Goal: Register for event/course

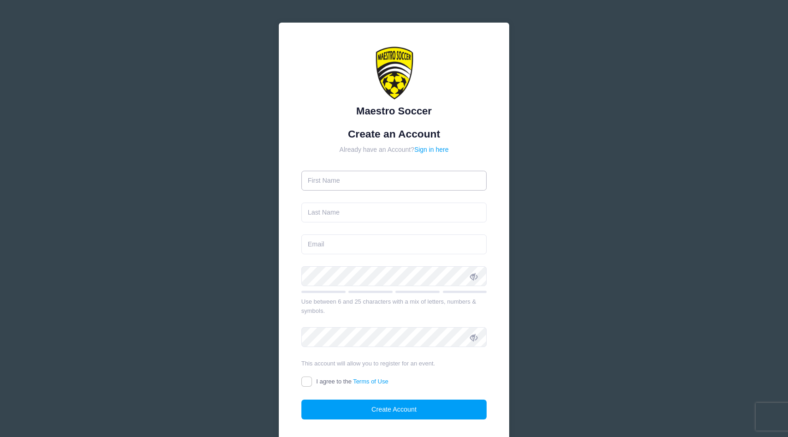
click at [375, 180] on input "text" at bounding box center [395, 181] width 186 height 20
type input "[PERSON_NAME]"
type input "[EMAIL_ADDRESS][DOMAIN_NAME]"
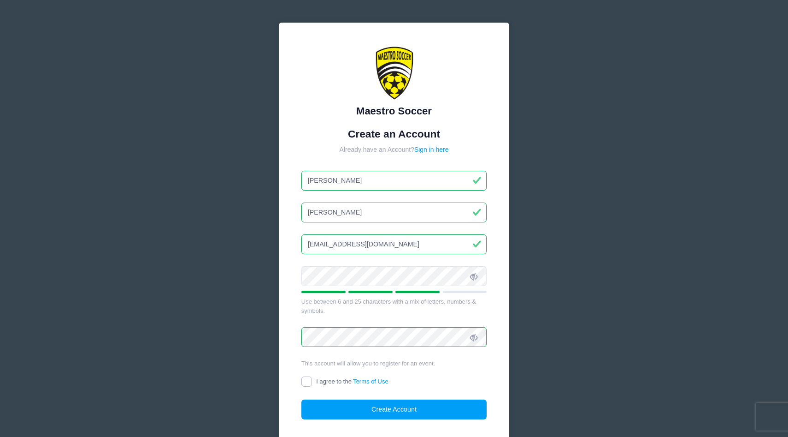
click at [309, 383] on input "I agree to the Terms of Use" at bounding box center [307, 381] width 11 height 11
checkbox input "true"
click at [348, 405] on button "Create Account" at bounding box center [395, 409] width 186 height 20
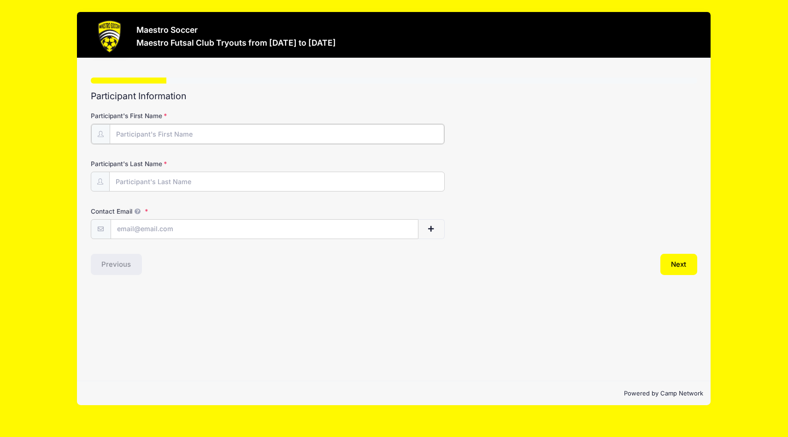
click at [171, 137] on input "Participant's First Name" at bounding box center [277, 134] width 335 height 20
type input "Henrik"
type input "[PERSON_NAME]"
type input "[EMAIL_ADDRESS][DOMAIN_NAME]"
click at [681, 261] on button "Next" at bounding box center [679, 263] width 37 height 21
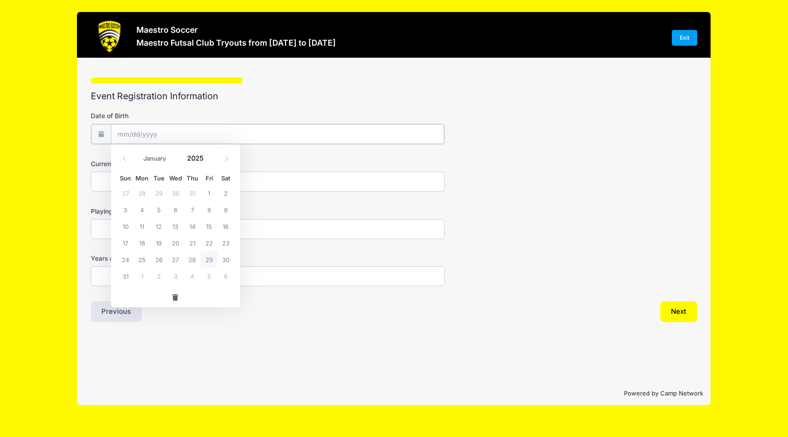
click at [196, 132] on input "Date of Birth" at bounding box center [277, 134] width 333 height 20
click at [166, 160] on select "January February March April May June July August September October November De…" at bounding box center [159, 158] width 41 height 12
select select "0"
click at [139, 152] on select "January February March April May June July August September October November De…" at bounding box center [159, 158] width 41 height 12
click at [202, 157] on input "2025" at bounding box center [198, 158] width 30 height 14
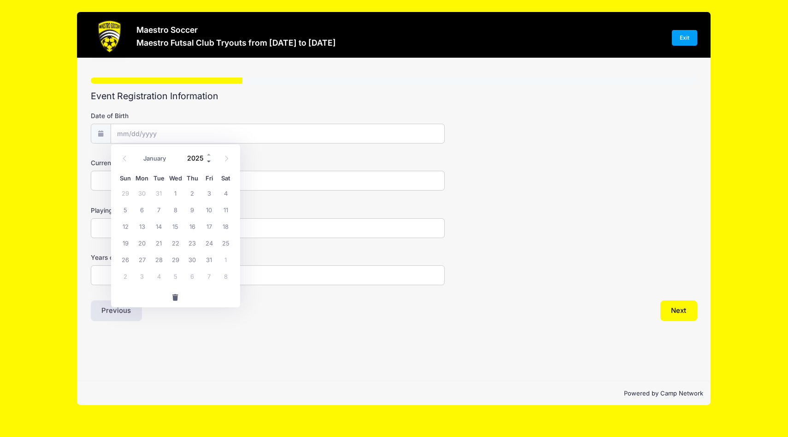
click at [207, 162] on span at bounding box center [209, 161] width 6 height 7
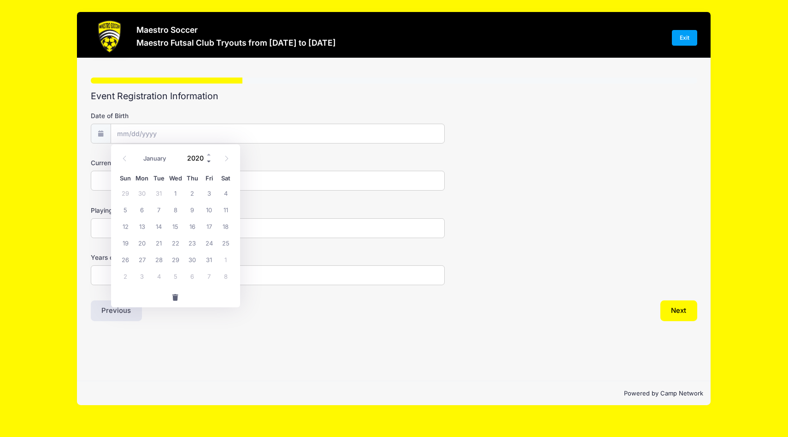
click at [207, 162] on span at bounding box center [209, 161] width 6 height 7
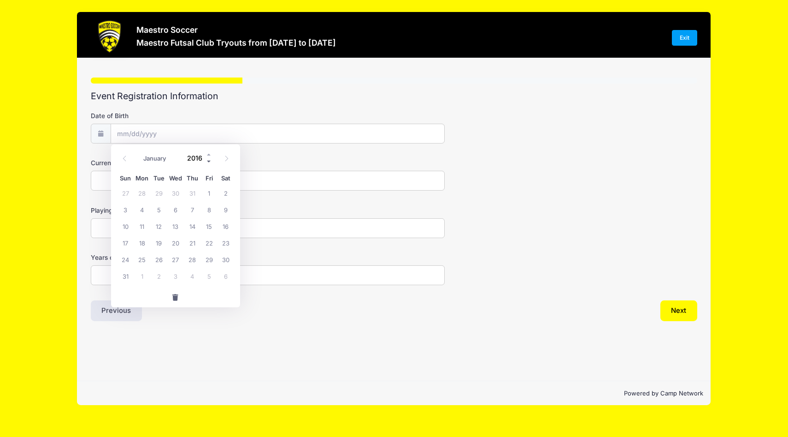
type input "2015"
click at [226, 192] on span "3" at bounding box center [226, 192] width 17 height 17
type input "01/03/2015"
click at [195, 183] on input "Current Club Team" at bounding box center [268, 181] width 354 height 20
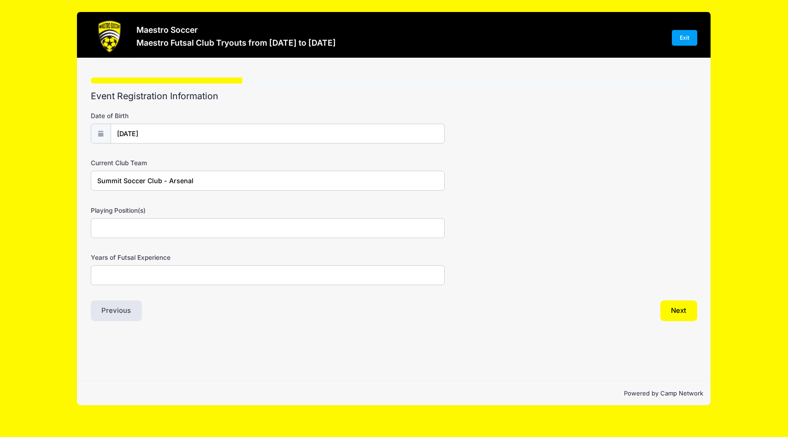
type input "Summit Soccer Club - Arsenal"
type input "Defense"
type input "3"
click at [683, 303] on button "Next" at bounding box center [679, 310] width 37 height 21
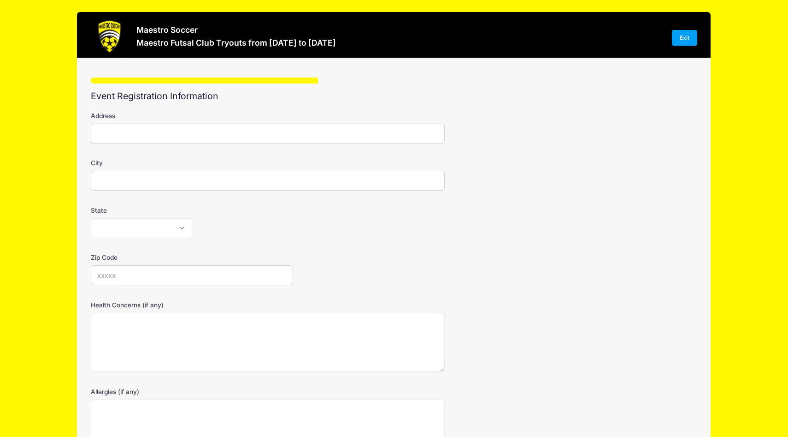
click at [238, 132] on input "Address" at bounding box center [268, 134] width 354 height 20
type input "22 Iris Road"
type input "Summit"
select select "NJ"
type input "07901"
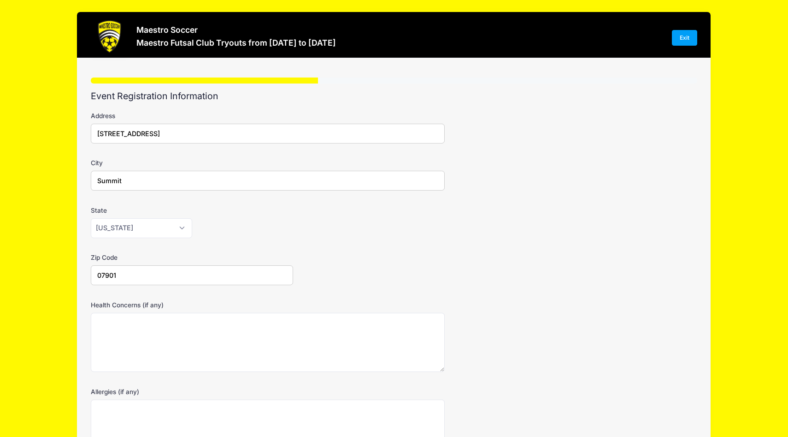
scroll to position [106, 0]
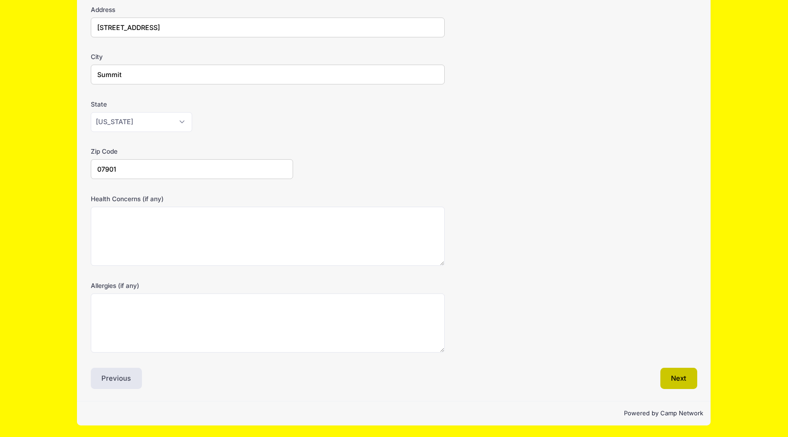
click at [674, 371] on button "Next" at bounding box center [679, 377] width 37 height 21
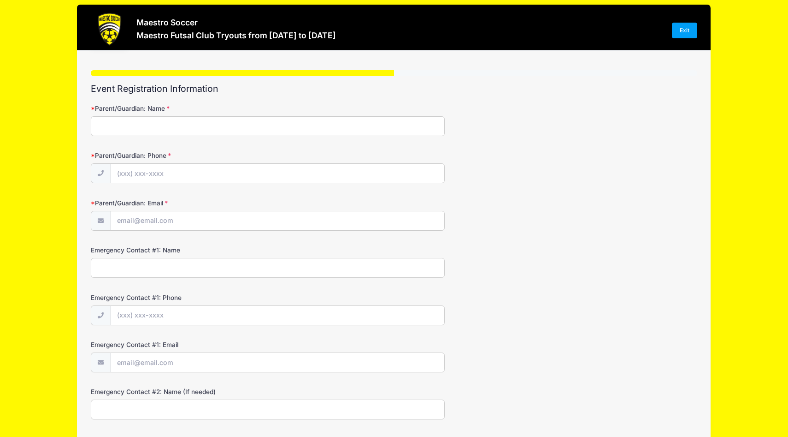
scroll to position [0, 0]
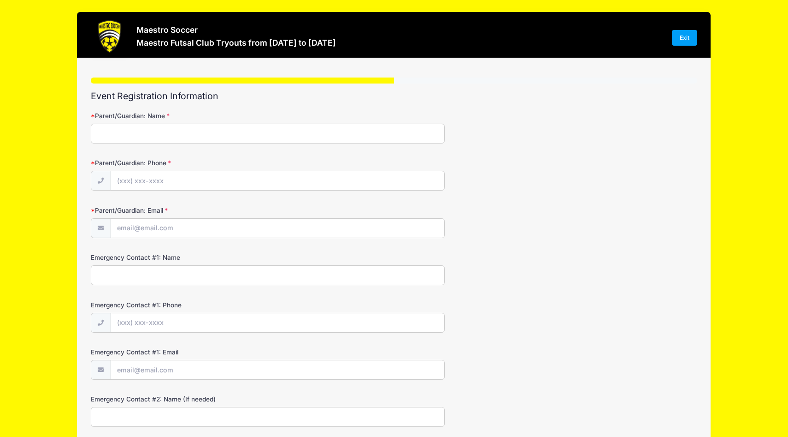
click at [167, 133] on input "Parent/Guardian: Name" at bounding box center [268, 134] width 354 height 20
type input "Bryan Benjamin"
type input "(213) 880-7098"
type input "[EMAIL_ADDRESS][DOMAIN_NAME]"
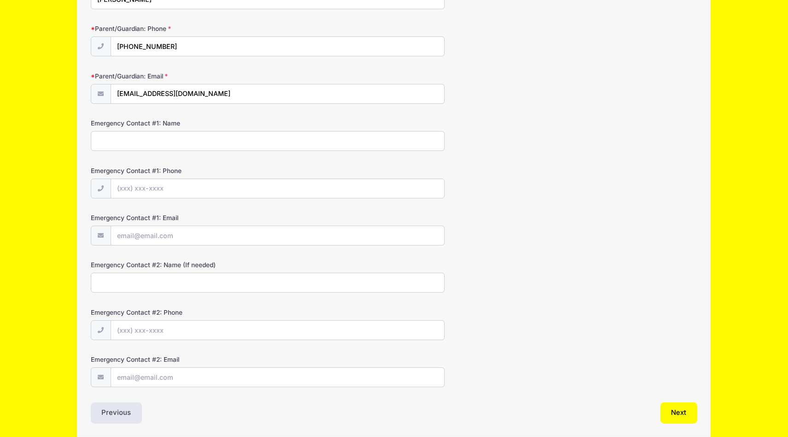
scroll to position [143, 0]
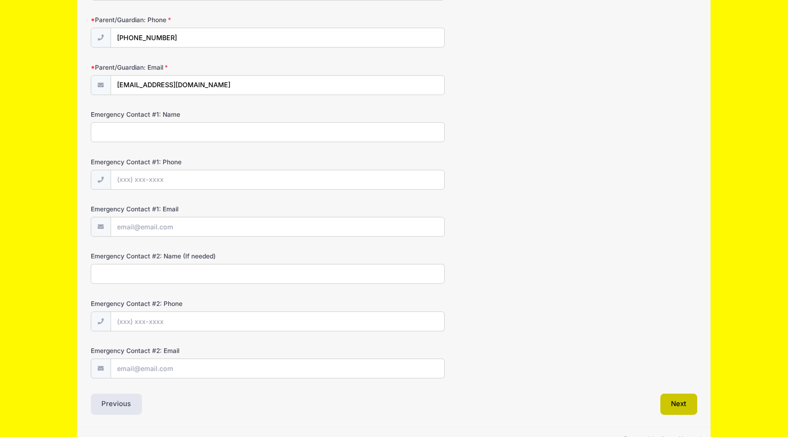
click at [687, 405] on button "Next" at bounding box center [679, 403] width 37 height 21
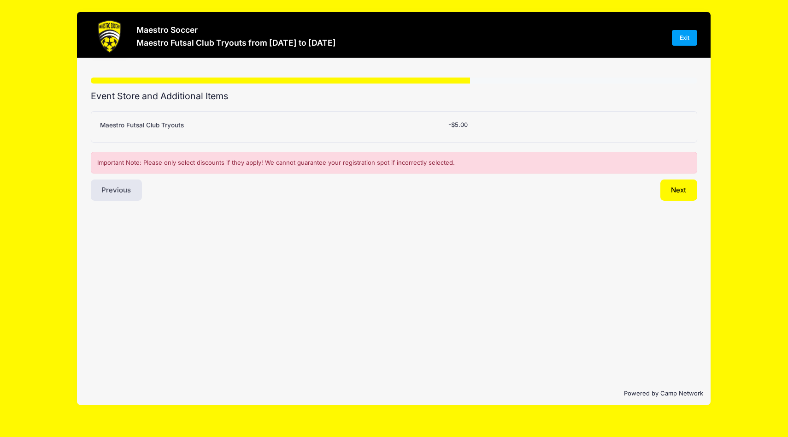
scroll to position [0, 0]
click at [461, 157] on div "Important Note: Please only select discounts if they apply! We cannot guarantee…" at bounding box center [394, 163] width 607 height 22
click at [430, 124] on div "Maestro Futsal Club Tryouts" at bounding box center [269, 126] width 348 height 12
click at [493, 125] on div "Please Select Yes (-$5.00) No -$5.00" at bounding box center [518, 126] width 149 height 12
click at [677, 191] on button "Next" at bounding box center [679, 189] width 37 height 21
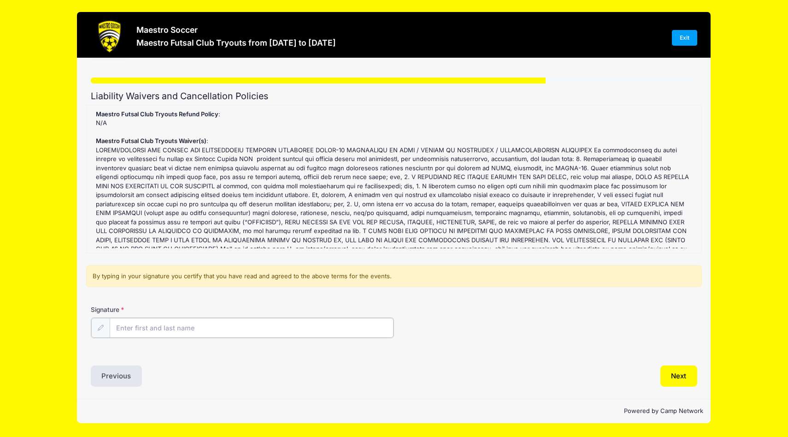
click at [209, 324] on input "Signature" at bounding box center [252, 328] width 284 height 20
type input "Bryan C Benjamin"
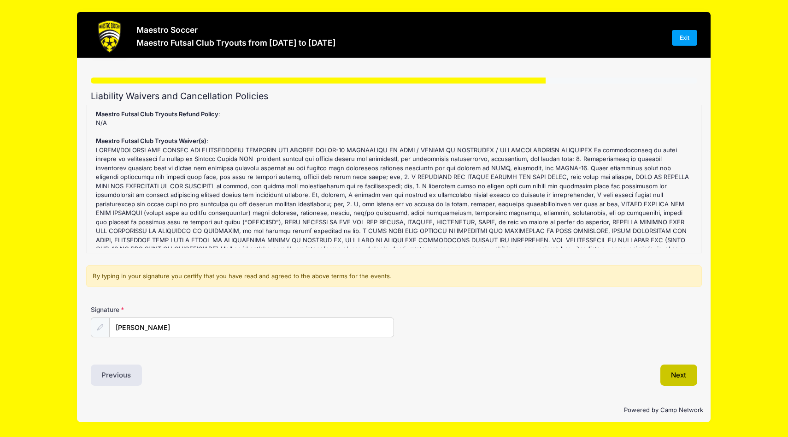
click at [682, 375] on button "Next" at bounding box center [679, 374] width 37 height 21
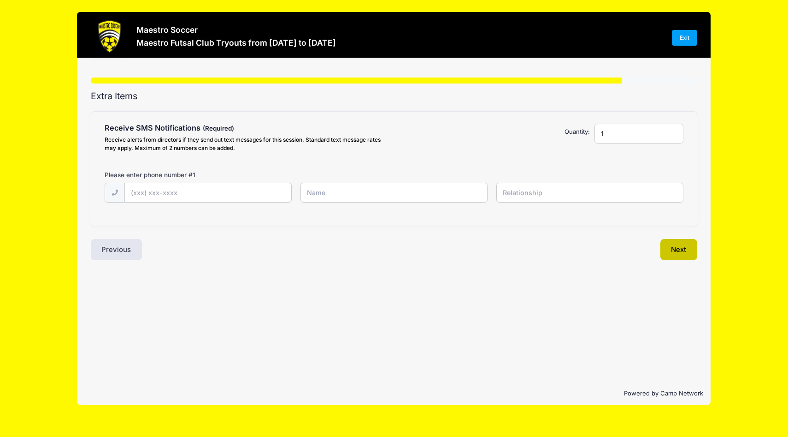
click at [675, 247] on button "Next" at bounding box center [679, 249] width 37 height 21
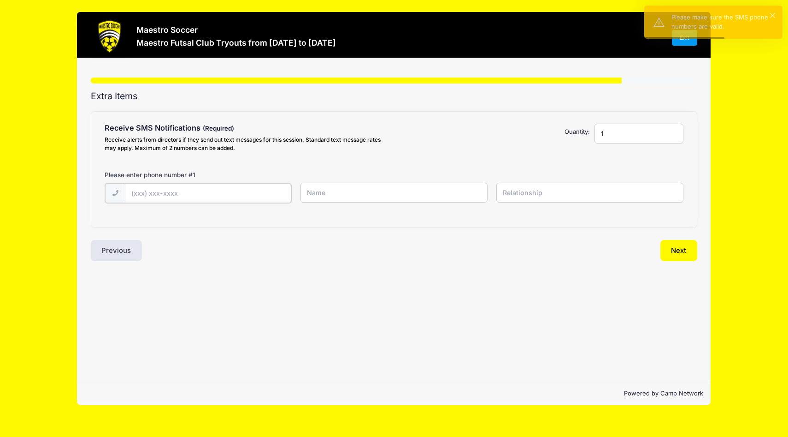
click at [237, 189] on input "text" at bounding box center [208, 193] width 166 height 20
type input "(213) 880-7098"
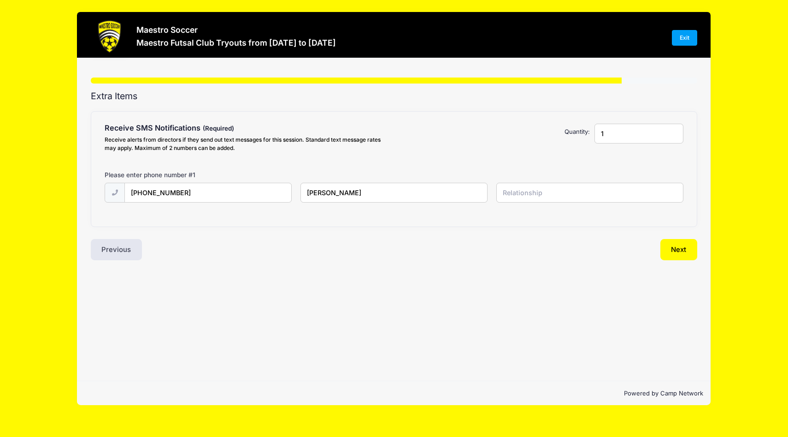
type input "Bryan Benjamin"
type input "Dad"
click at [694, 246] on button "Next" at bounding box center [679, 249] width 37 height 21
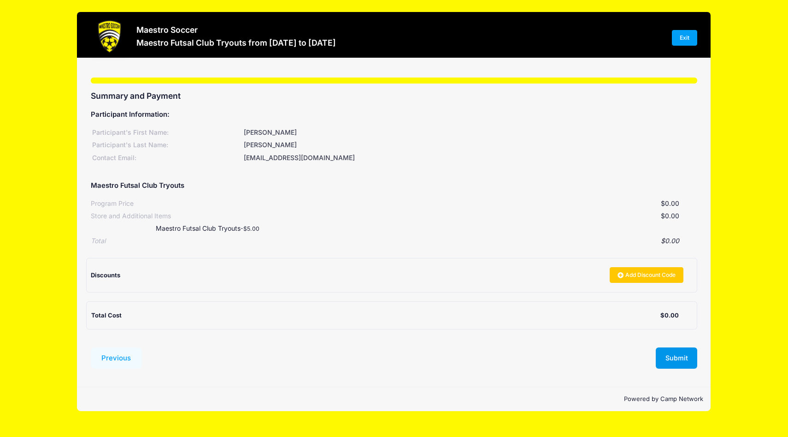
click at [681, 355] on button "Submit" at bounding box center [676, 357] width 41 height 21
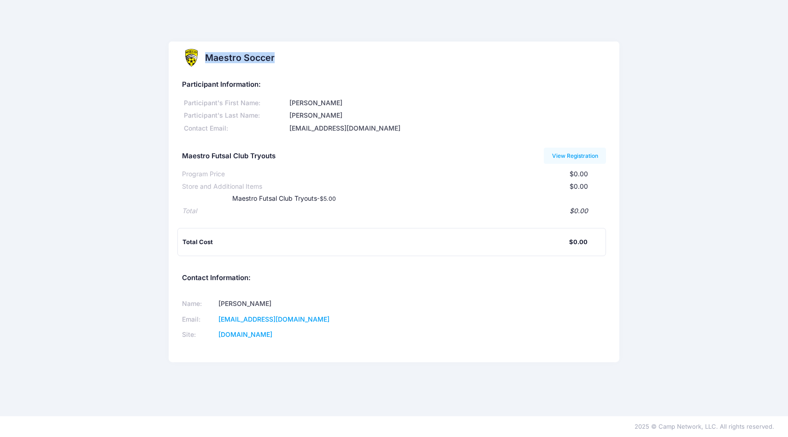
drag, startPoint x: 276, startPoint y: 58, endPoint x: 207, endPoint y: 55, distance: 68.8
click at [207, 55] on div "Maestro Soccer" at bounding box center [394, 57] width 451 height 32
copy h2 "Maestro Soccer"
drag, startPoint x: 233, startPoint y: 198, endPoint x: 317, endPoint y: 200, distance: 83.9
click at [317, 200] on div "Maestro Futsal Club Tryouts -$5.00" at bounding box center [340, 199] width 253 height 10
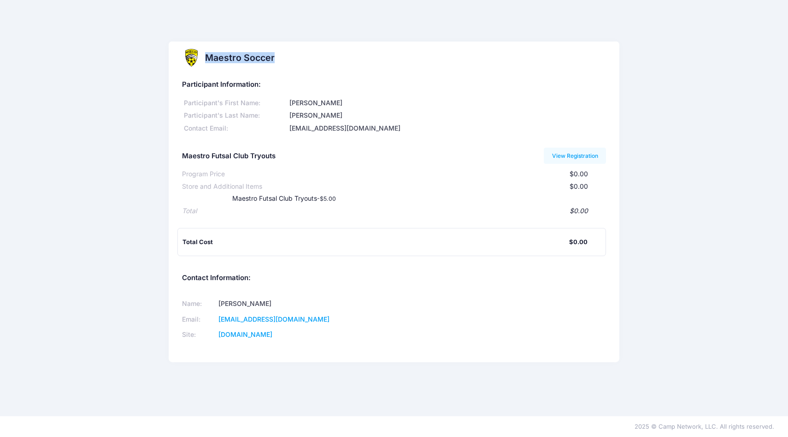
copy div "Maestro Futsal Club Tryouts"
